Goal: Transaction & Acquisition: Purchase product/service

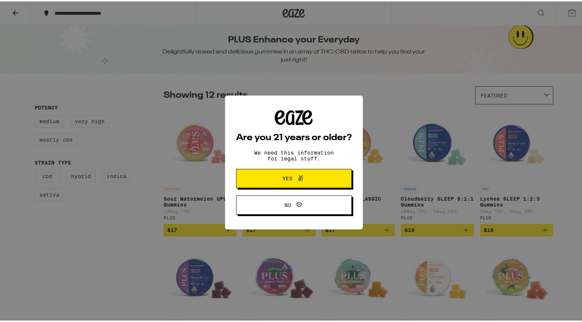
click at [292, 178] on span at bounding box center [298, 177] width 13 height 10
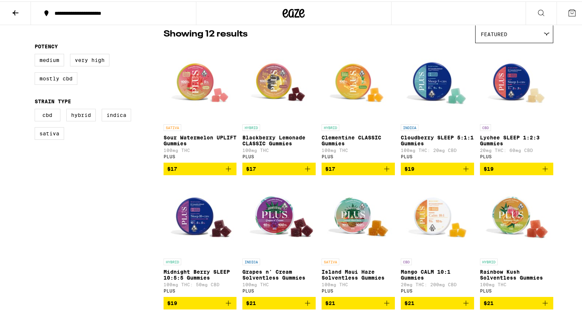
scroll to position [63, 0]
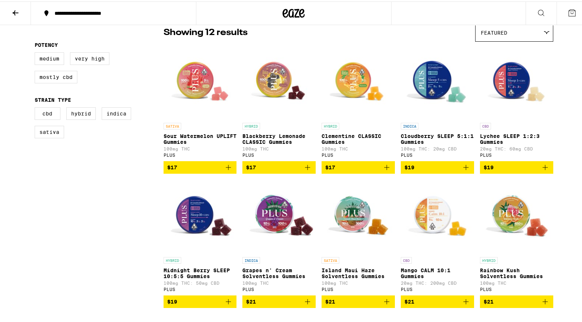
click at [463, 169] on icon "Add to bag" at bounding box center [466, 165] width 9 height 9
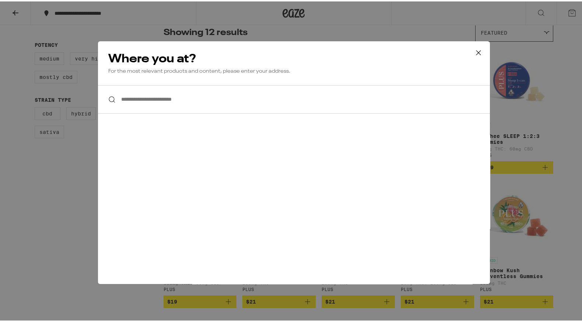
click at [195, 104] on input "**********" at bounding box center [294, 98] width 392 height 28
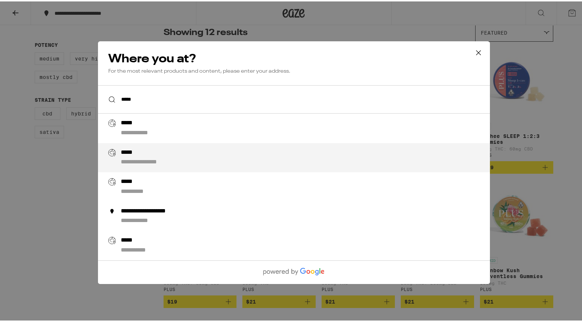
click at [150, 158] on div "**********" at bounding box center [308, 156] width 376 height 18
type input "**********"
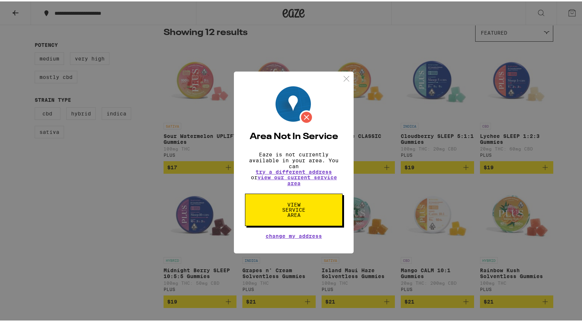
click at [343, 74] on img at bounding box center [346, 77] width 9 height 9
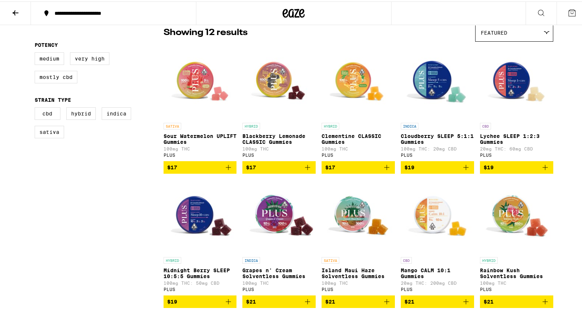
click at [448, 170] on span "$19" at bounding box center [437, 165] width 66 height 9
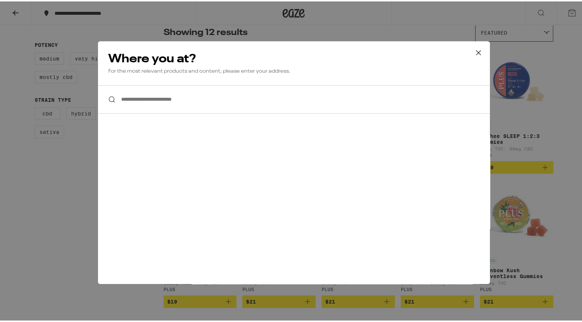
click at [206, 98] on input "**********" at bounding box center [294, 98] width 392 height 28
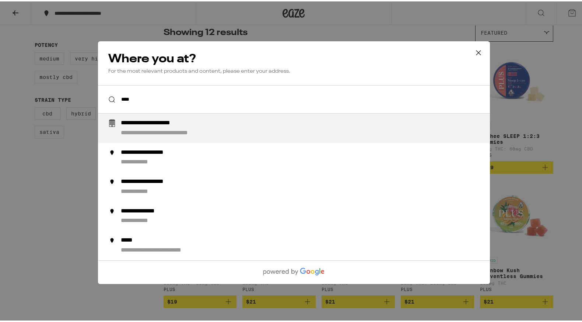
type input "*****"
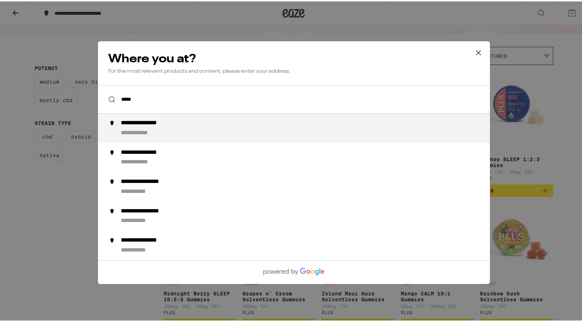
scroll to position [30, 0]
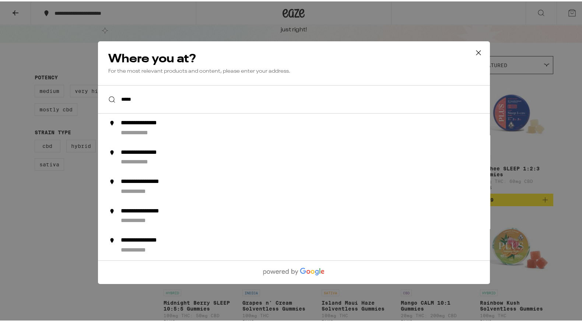
drag, startPoint x: 158, startPoint y: 98, endPoint x: 92, endPoint y: 94, distance: 65.7
click at [92, 94] on div "**********" at bounding box center [294, 161] width 588 height 322
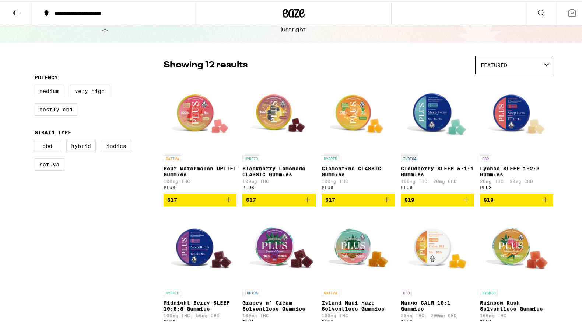
click at [450, 203] on span "$19" at bounding box center [437, 198] width 66 height 9
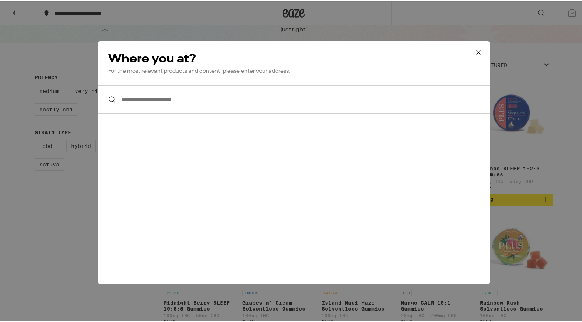
click at [218, 102] on input "**********" at bounding box center [294, 98] width 392 height 28
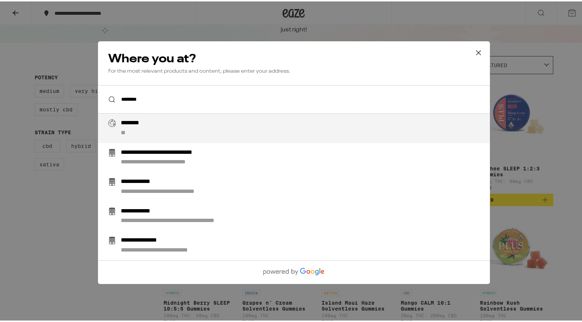
click at [186, 130] on div "******** **" at bounding box center [308, 127] width 376 height 18
type input "**********"
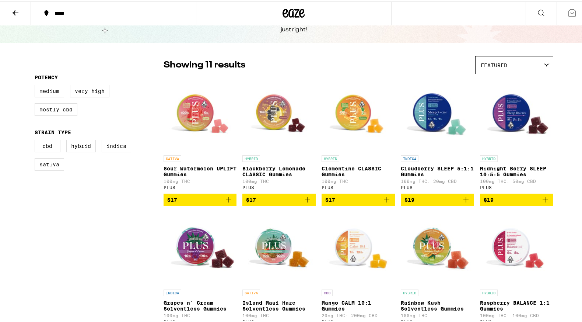
click at [457, 202] on span "$19" at bounding box center [437, 198] width 66 height 9
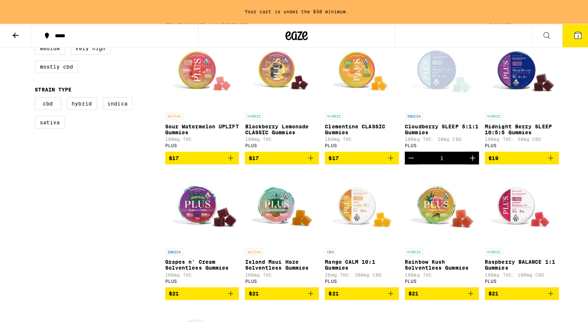
scroll to position [135, 0]
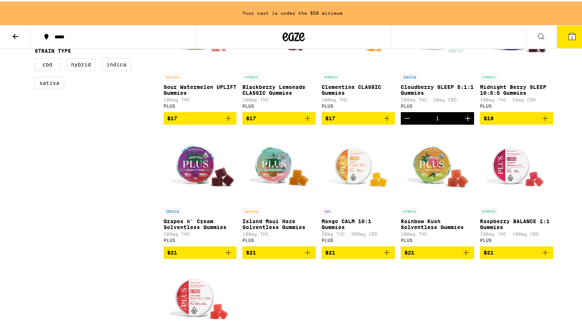
click at [420, 92] on p "Cloudberry SLEEP 5:1:1 Gummies" at bounding box center [437, 89] width 73 height 12
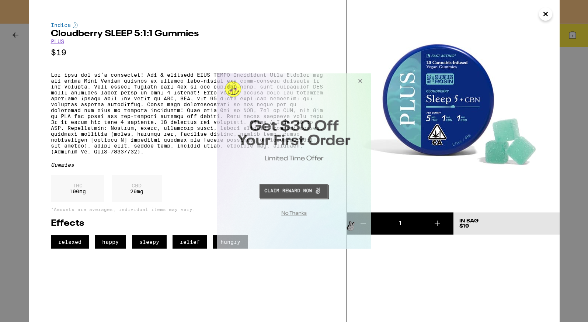
click at [360, 81] on button "Close Modal" at bounding box center [359, 82] width 20 height 18
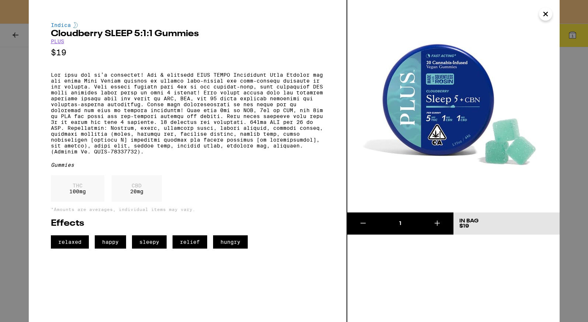
click at [439, 222] on icon at bounding box center [436, 222] width 9 height 9
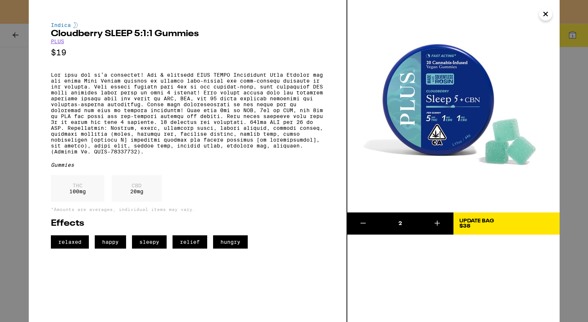
click at [439, 222] on icon at bounding box center [436, 222] width 5 height 5
click at [544, 14] on icon "Close" at bounding box center [545, 14] width 4 height 4
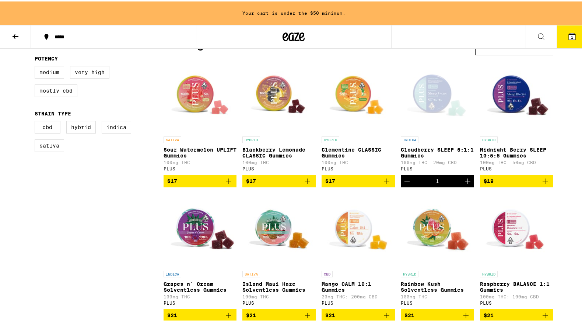
scroll to position [90, 0]
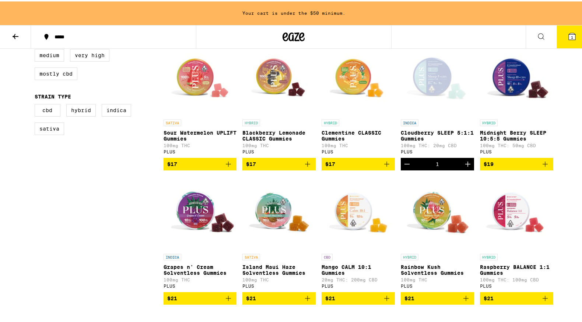
click at [358, 228] on img "Open page for Mango CALM 10:1 Gummies from PLUS" at bounding box center [358, 212] width 73 height 74
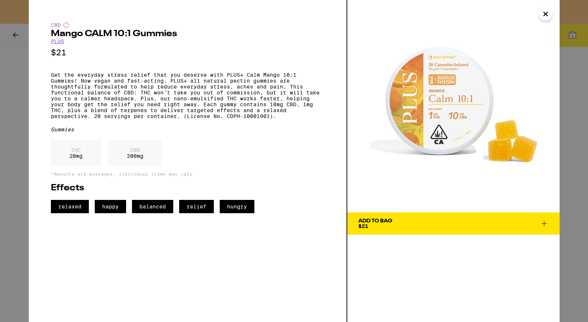
click at [543, 12] on icon "Close" at bounding box center [545, 14] width 4 height 4
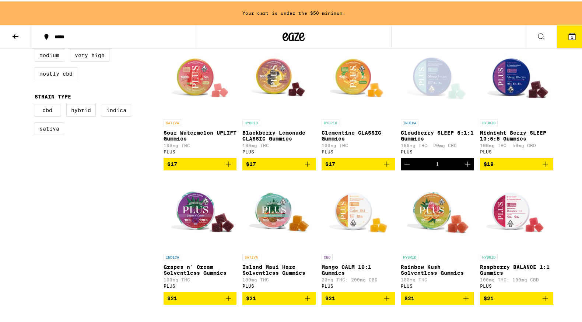
click at [512, 119] on div "HYBRID" at bounding box center [516, 121] width 73 height 7
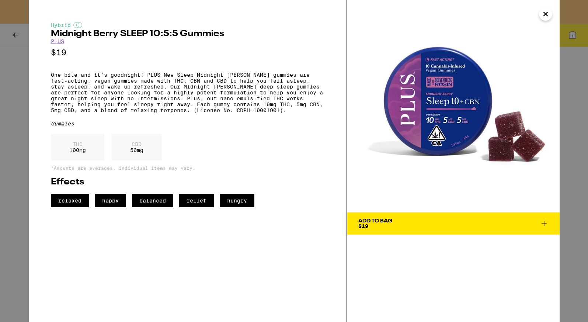
click at [543, 15] on icon "Close" at bounding box center [545, 14] width 4 height 4
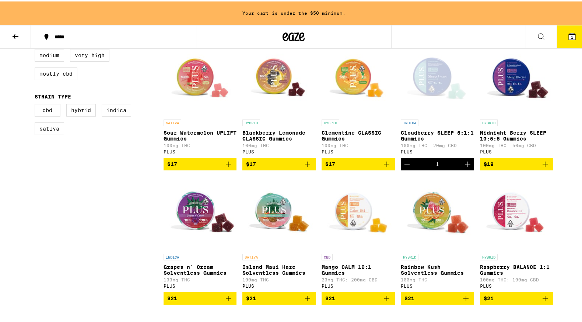
click at [513, 223] on img "Open page for Raspberry BALANCE 1:1 Gummies from PLUS" at bounding box center [516, 212] width 73 height 74
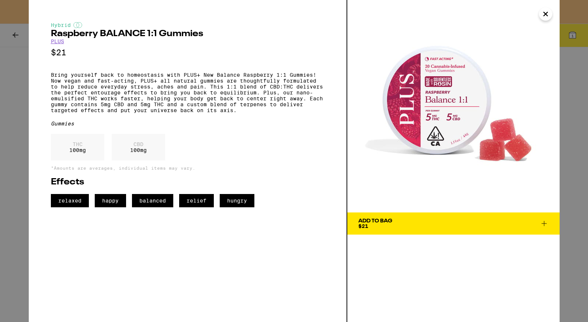
click at [546, 14] on icon "Close" at bounding box center [545, 13] width 9 height 11
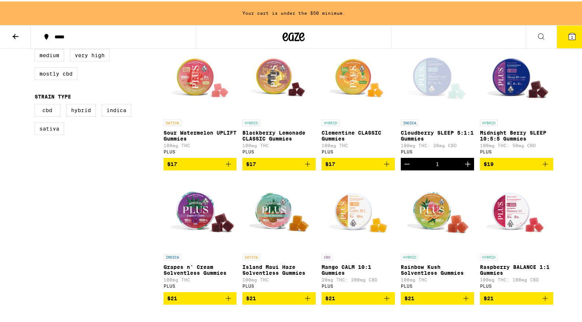
click at [188, 218] on img "Open page for Grapes n' Cream Solventless Gummies from PLUS" at bounding box center [200, 212] width 73 height 74
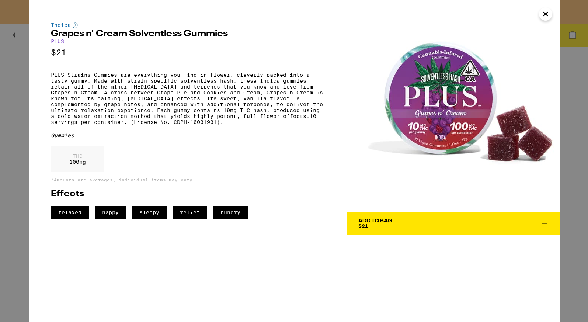
click at [544, 13] on icon "Close" at bounding box center [545, 14] width 4 height 4
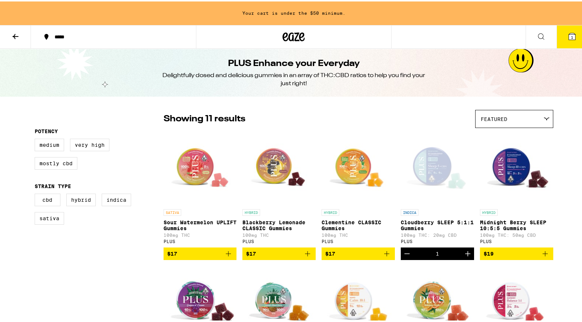
click at [571, 35] on span "1" at bounding box center [572, 36] width 2 height 4
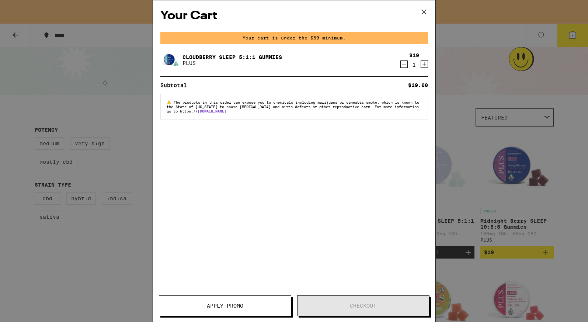
click at [424, 63] on icon "Increment" at bounding box center [424, 64] width 7 height 9
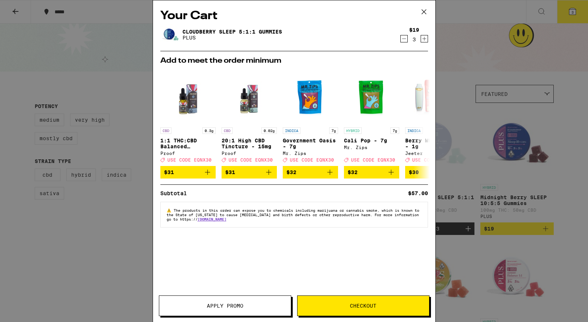
click at [422, 11] on icon at bounding box center [423, 12] width 4 height 4
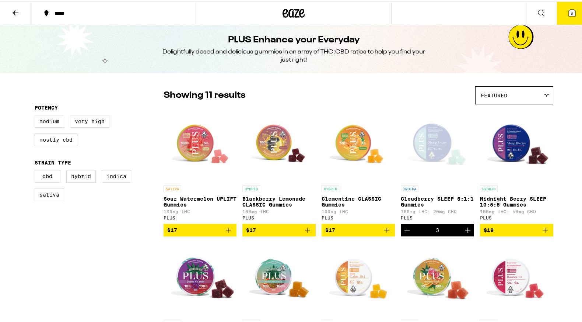
click at [567, 4] on button "3" at bounding box center [572, 11] width 31 height 23
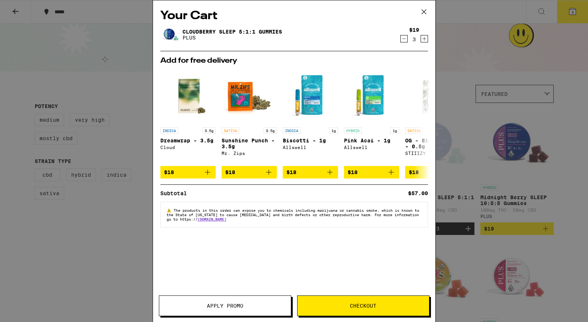
click at [347, 306] on span "Checkout" at bounding box center [363, 305] width 132 height 5
click at [424, 10] on icon at bounding box center [423, 12] width 4 height 4
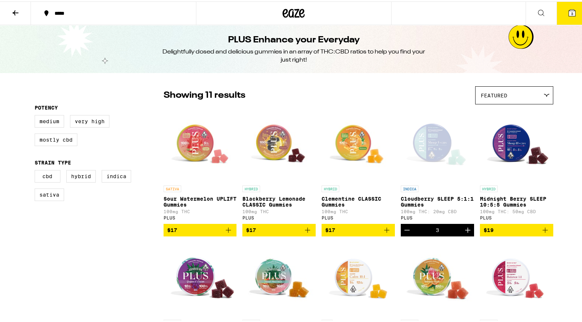
click at [575, 14] on button "3" at bounding box center [572, 11] width 31 height 23
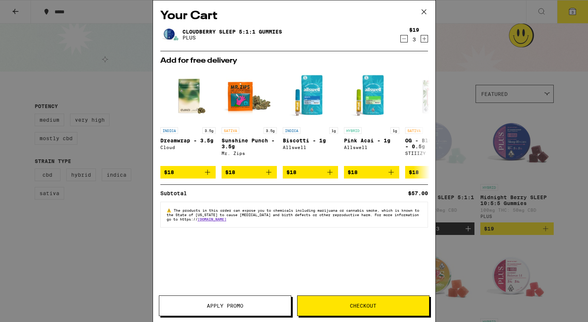
click at [134, 160] on div "Your Cart Cloudberry SLEEP 5:1:1 Gummies PLUS $19 3 Add for free delivery INDIC…" at bounding box center [294, 161] width 588 height 322
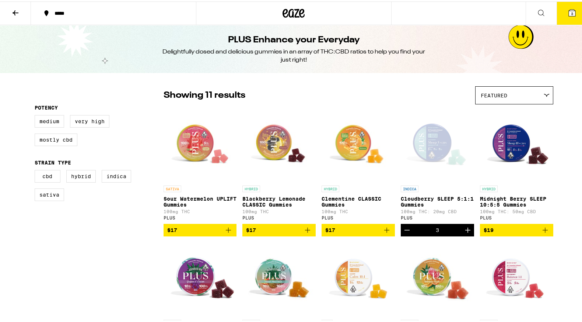
click at [568, 7] on icon at bounding box center [572, 11] width 9 height 9
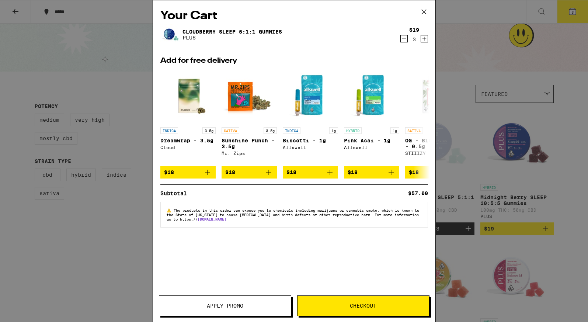
click at [423, 38] on icon "Increment" at bounding box center [424, 38] width 7 height 9
click at [389, 312] on button "Checkout" at bounding box center [363, 305] width 132 height 21
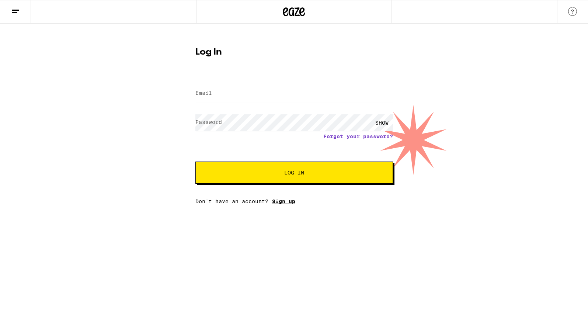
click at [281, 200] on link "Sign up" at bounding box center [283, 201] width 23 height 6
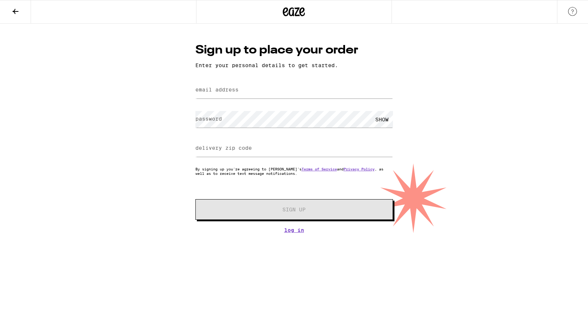
click at [221, 92] on label "email address" at bounding box center [216, 90] width 43 height 6
type input "[EMAIL_ADDRESS][DOMAIN_NAME]"
click at [213, 120] on label "password" at bounding box center [208, 119] width 27 height 6
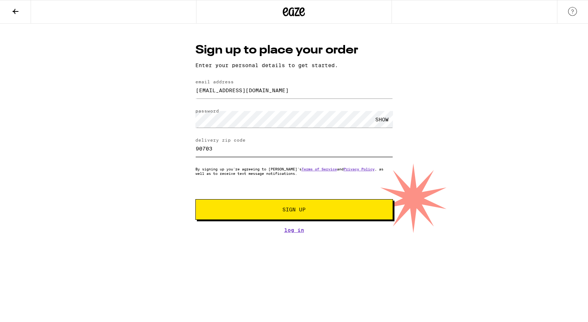
type input "90703"
click at [265, 211] on span "Sign Up" at bounding box center [294, 209] width 147 height 5
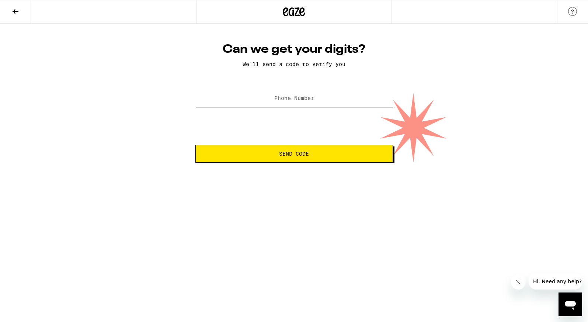
click at [314, 101] on input "Phone Number" at bounding box center [293, 98] width 197 height 17
type input "[PHONE_NUMBER]"
click at [295, 161] on button "Send Code" at bounding box center [293, 154] width 197 height 18
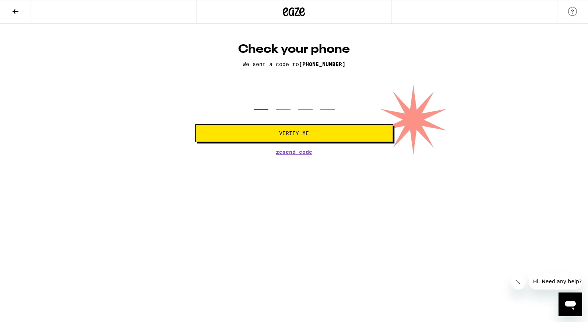
click at [261, 105] on input "tel" at bounding box center [260, 99] width 15 height 22
type input "5"
type input "6"
type input "1"
type input "0"
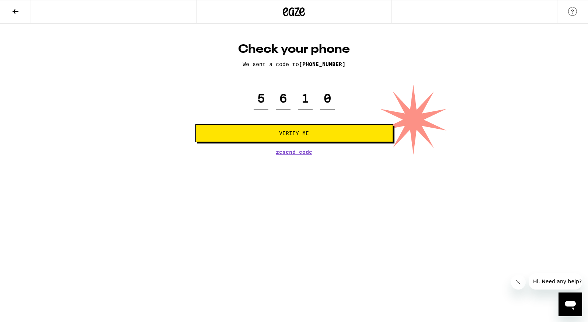
click at [267, 132] on span "Verify Me" at bounding box center [294, 132] width 185 height 5
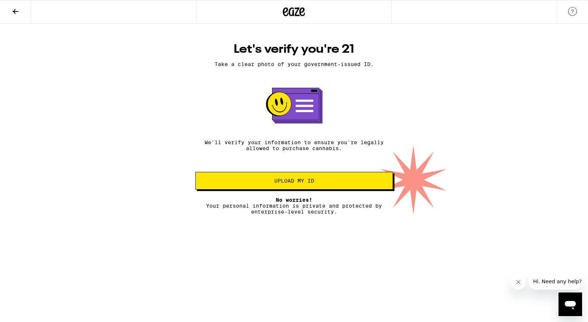
click at [279, 183] on span "Upload my ID" at bounding box center [294, 180] width 40 height 5
